Goal: Navigation & Orientation: Find specific page/section

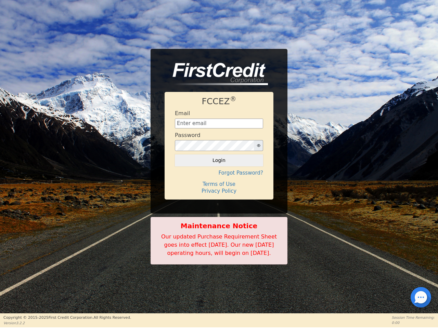
click at [219, 164] on div "FCCEZ ® Email Password Login Forgot Password? Terms of Use Privacy Policy" at bounding box center [218, 145] width 109 height 107
click at [258, 144] on icon "button" at bounding box center [258, 145] width 3 height 3
click at [219, 156] on button "Login" at bounding box center [219, 161] width 88 height 12
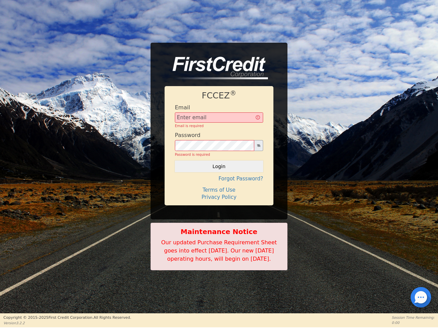
click at [219, 169] on div "FCCEZ ® Email Email is required Password Password is required Login Forgot Pass…" at bounding box center [218, 145] width 109 height 119
click at [219, 180] on div "FCCEZ ® Email Email is required Password Password is required Login Forgot Pass…" at bounding box center [218, 145] width 109 height 119
click at [219, 187] on h4 "Terms of Use" at bounding box center [219, 190] width 88 height 6
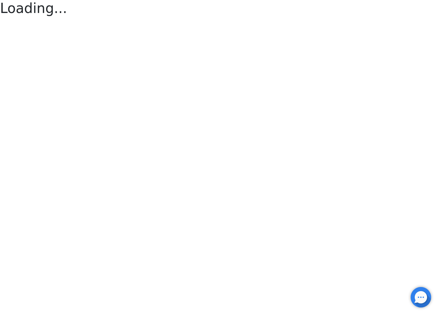
click at [420, 297] on div at bounding box center [420, 297] width 1 height 1
